Goal: Information Seeking & Learning: Learn about a topic

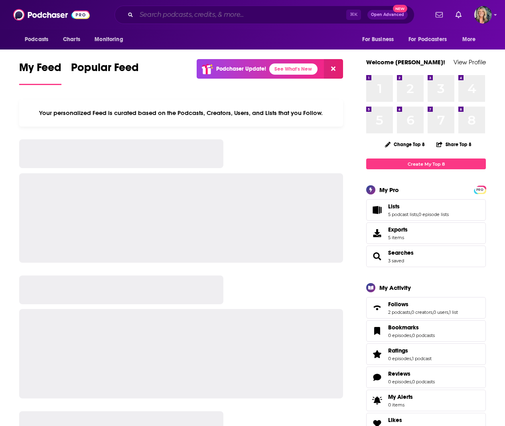
click at [161, 14] on input "Search podcasts, credits, & more..." at bounding box center [241, 14] width 210 height 13
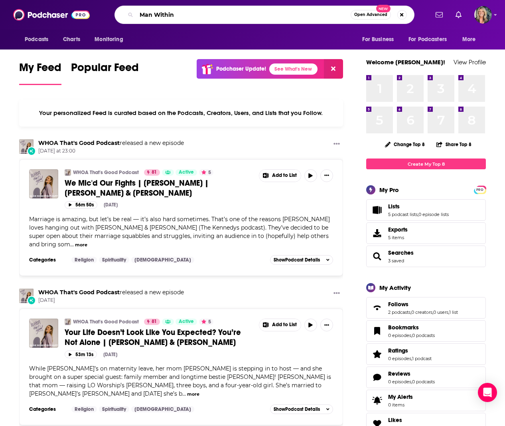
type input "Man Within"
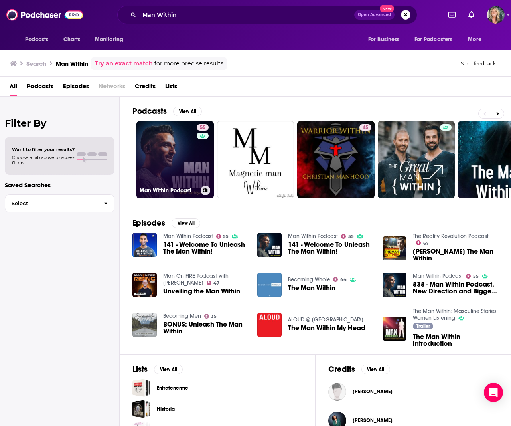
click at [181, 158] on link "55 Man Within Podcast" at bounding box center [174, 159] width 77 height 77
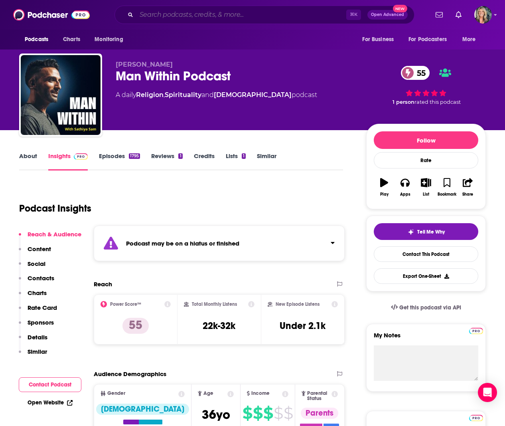
click at [213, 14] on input "Search podcasts, credits, & more..." at bounding box center [241, 14] width 210 height 13
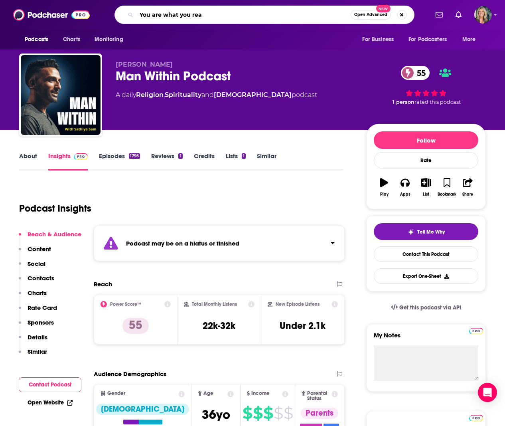
type input "You are what you read"
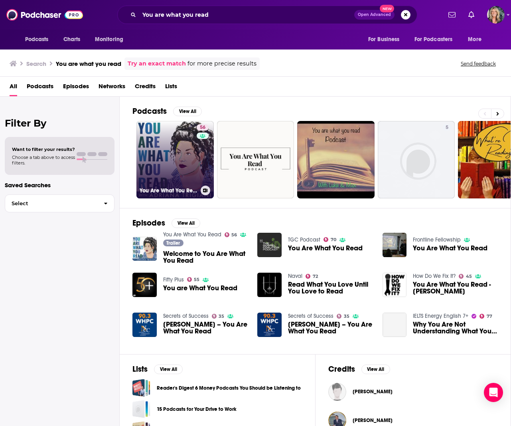
click at [183, 156] on link "56 You Are What You Read" at bounding box center [174, 159] width 77 height 77
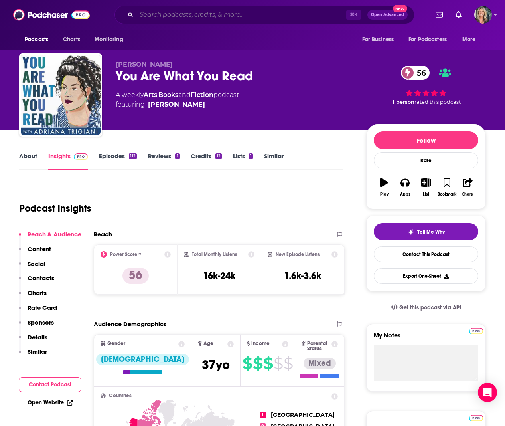
click at [151, 15] on input "Search podcasts, credits, & more..." at bounding box center [241, 14] width 210 height 13
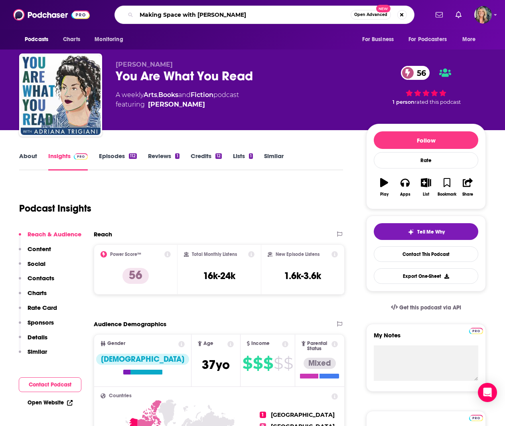
type input "Making Space with [PERSON_NAME]"
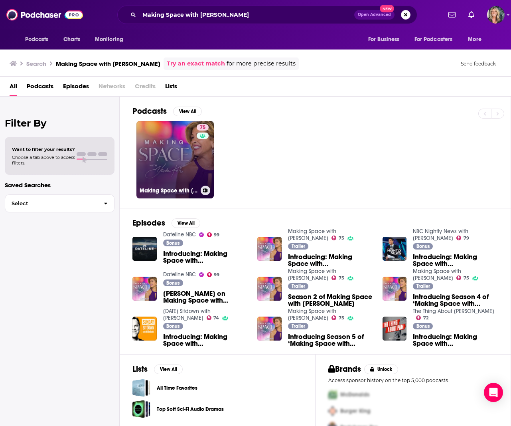
click at [166, 147] on link "75 Making Space with [PERSON_NAME]" at bounding box center [174, 159] width 77 height 77
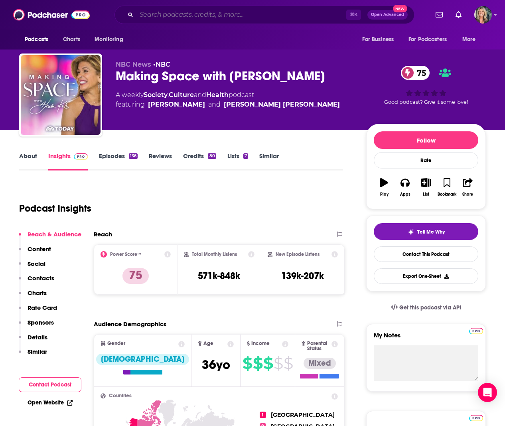
click at [184, 13] on input "Search podcasts, credits, & more..." at bounding box center [241, 14] width 210 height 13
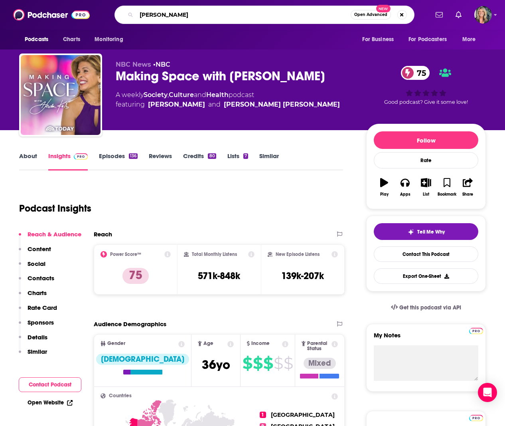
type input "[PERSON_NAME]"
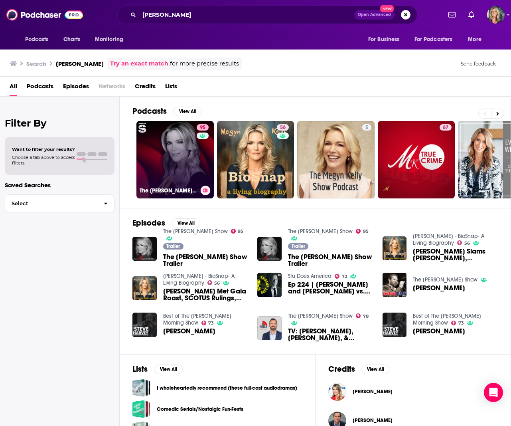
click at [181, 165] on link "95 The [PERSON_NAME] Show" at bounding box center [174, 159] width 77 height 77
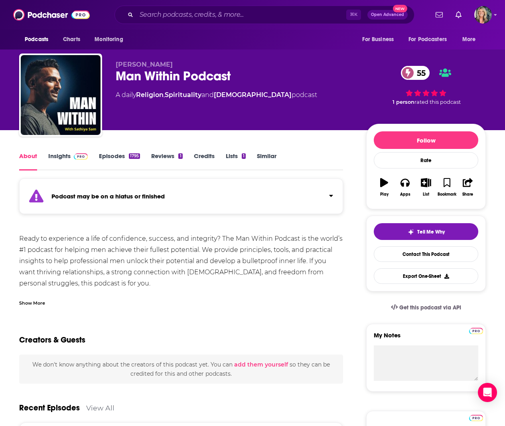
click at [60, 154] on link "Insights" at bounding box center [67, 161] width 39 height 18
